Goal: Task Accomplishment & Management: Use online tool/utility

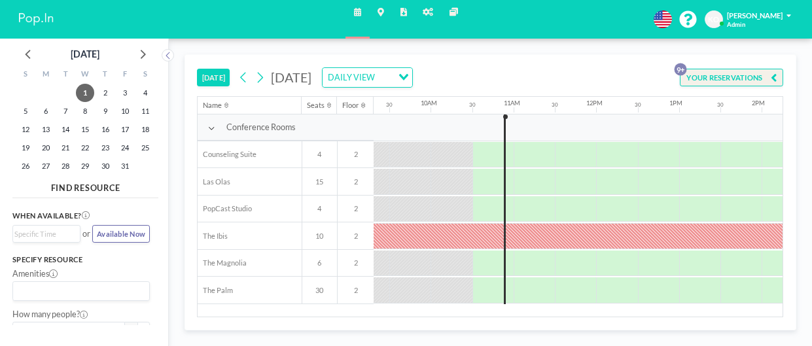
scroll to position [0, 773]
click at [256, 80] on icon at bounding box center [260, 78] width 10 height 16
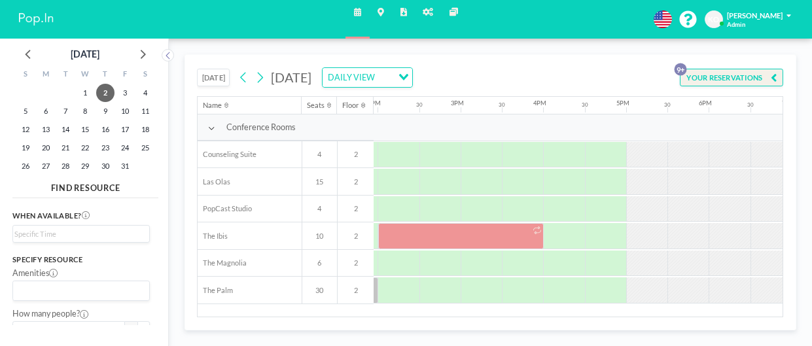
scroll to position [0, 1158]
click at [209, 78] on button "[DATE]" at bounding box center [213, 78] width 33 height 18
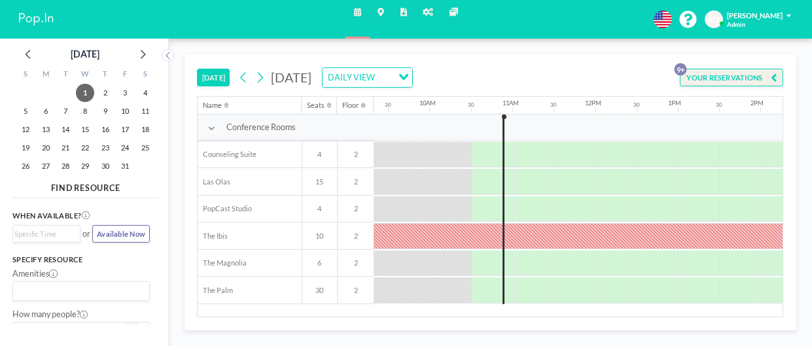
scroll to position [0, 785]
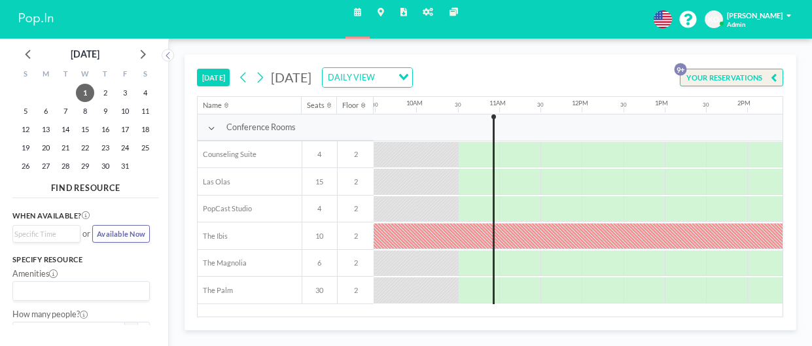
click at [209, 78] on button "[DATE]" at bounding box center [213, 78] width 33 height 18
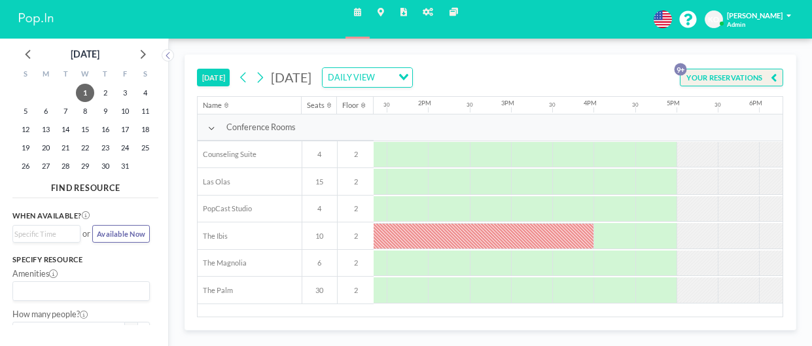
scroll to position [0, 1106]
click at [260, 74] on icon at bounding box center [260, 78] width 10 height 16
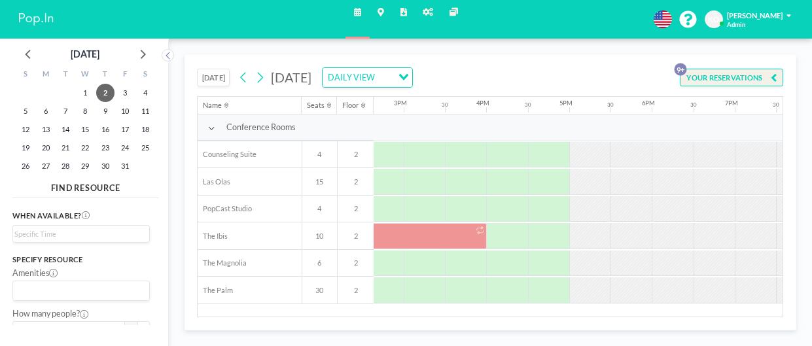
scroll to position [0, 1214]
click at [260, 77] on icon at bounding box center [260, 78] width 10 height 16
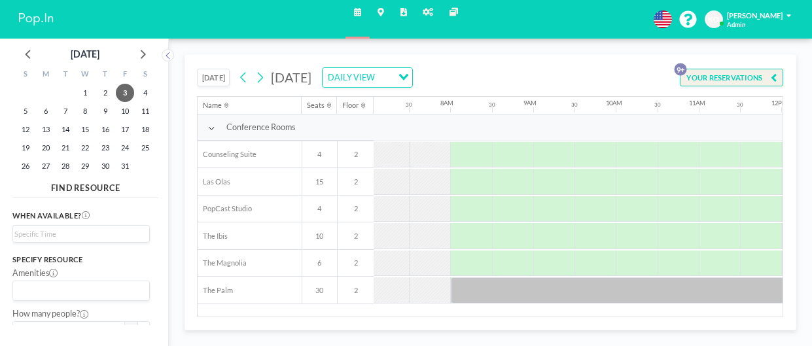
scroll to position [0, 589]
click at [213, 71] on button "[DATE]" at bounding box center [213, 78] width 33 height 18
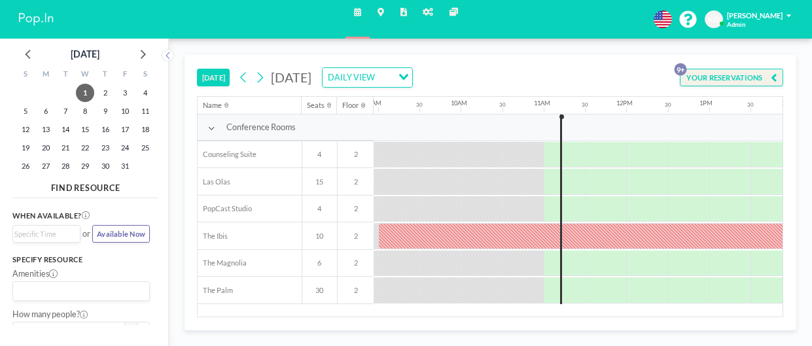
scroll to position [0, 824]
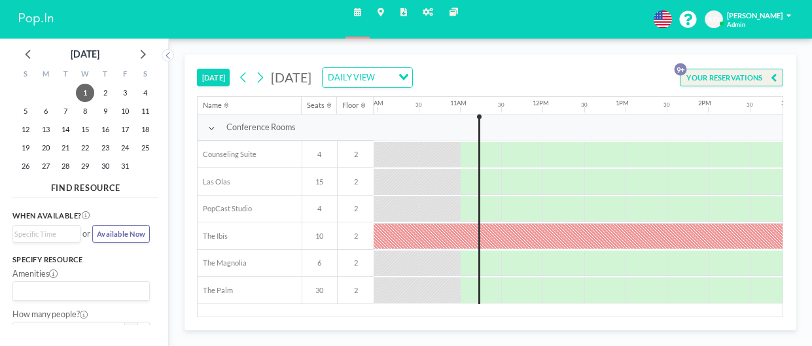
click at [213, 71] on button "[DATE]" at bounding box center [213, 78] width 33 height 18
click at [197, 69] on button "[DATE]" at bounding box center [213, 78] width 33 height 18
